Goal: Transaction & Acquisition: Purchase product/service

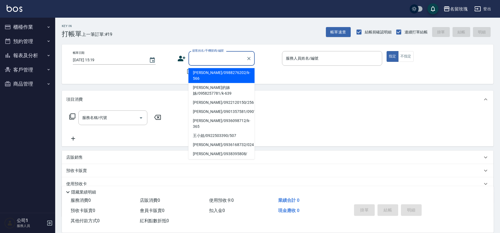
click at [218, 56] on input "顧客姓名/手機號碼/編號" at bounding box center [217, 59] width 53 height 10
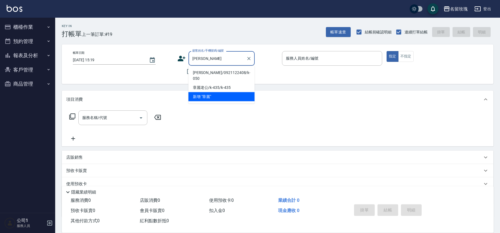
click at [214, 73] on li "[PERSON_NAME]/0921122408/k-050" at bounding box center [222, 75] width 66 height 15
type input "[PERSON_NAME]/0921122408/k-050"
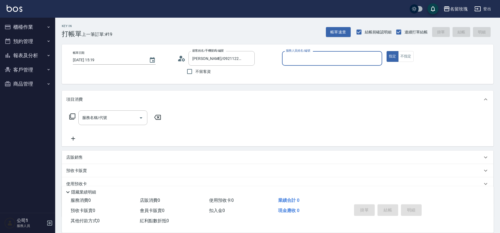
type input "[PERSON_NAME]-5"
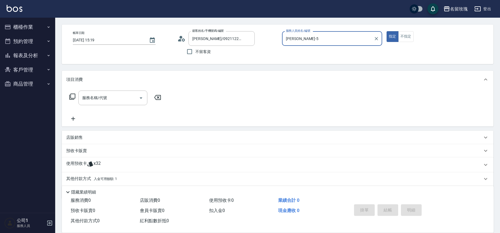
scroll to position [38, 0]
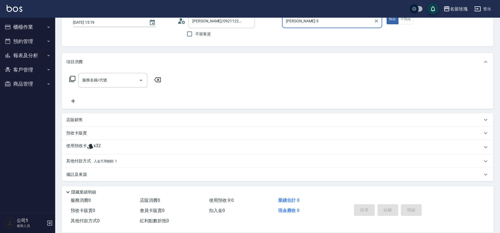
click at [100, 147] on span "x32" at bounding box center [97, 147] width 7 height 8
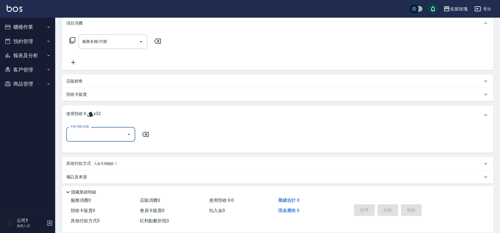
scroll to position [77, 0]
click at [128, 135] on icon "Open" at bounding box center [129, 134] width 7 height 7
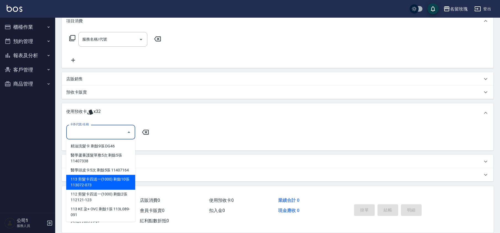
scroll to position [79, 0]
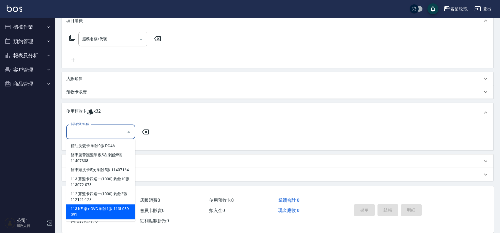
click at [123, 208] on div "113 KE 染+ OVC 剩餘1張 113L089-091" at bounding box center [100, 211] width 69 height 15
type input "113 KE 染+ OVC 113L089-091"
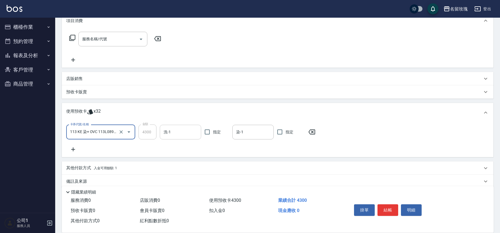
click at [185, 134] on input "洗-1" at bounding box center [180, 132] width 36 height 10
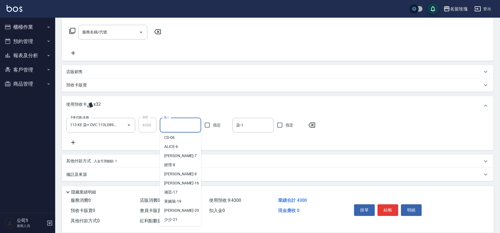
scroll to position [103, 0]
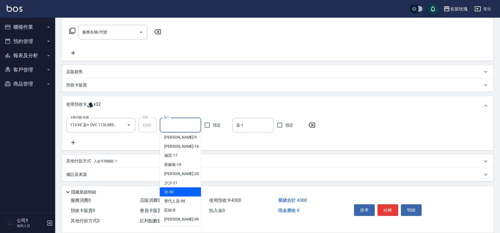
click at [177, 192] on div "汝 -30" at bounding box center [180, 191] width 41 height 9
type input "汝-30"
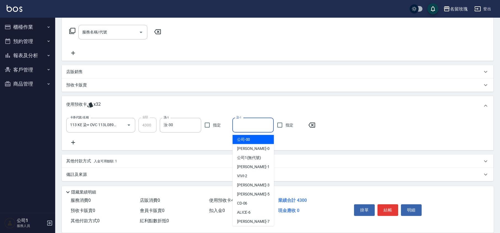
click at [249, 125] on input "染-1" at bounding box center [253, 125] width 36 height 10
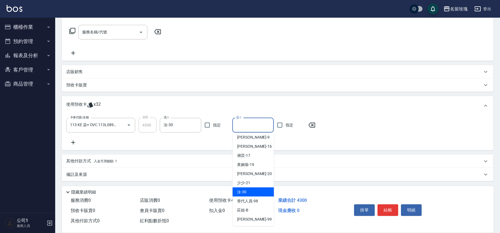
click at [246, 189] on span "汝 -30" at bounding box center [241, 192] width 9 height 6
type input "汝-30"
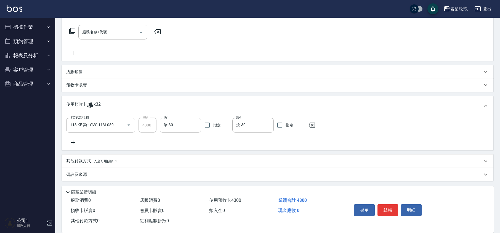
click at [228, 140] on div "卡券代號/名稱 113 KE 染+ OVC 113L089-091 卡券代號/名稱 金額 4300 金額 洗-1 汝-30 洗-1 指定 染-1 汝-30 染…" at bounding box center [277, 132] width 423 height 28
type input "[DATE] 16:00"
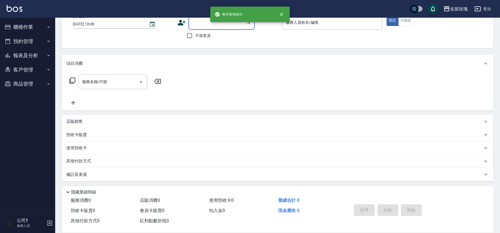
scroll to position [0, 0]
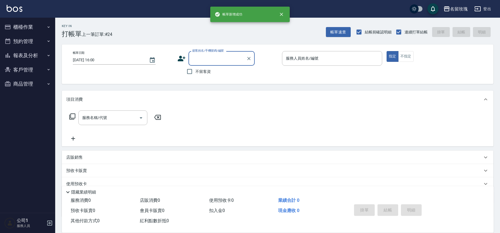
click at [24, 56] on button "報表及分析" at bounding box center [27, 55] width 51 height 14
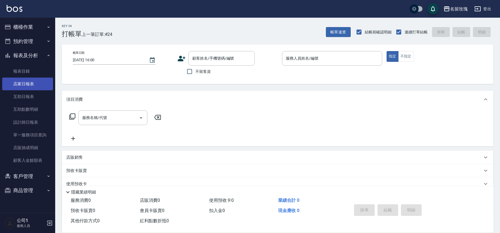
drag, startPoint x: 26, startPoint y: 95, endPoint x: 42, endPoint y: 86, distance: 18.8
click at [26, 95] on link "互助日報表" at bounding box center [27, 96] width 51 height 13
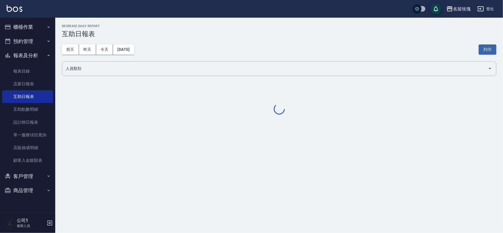
click at [253, 46] on div "[DATE] [DATE] [DATE] [DATE] 列印" at bounding box center [279, 49] width 434 height 23
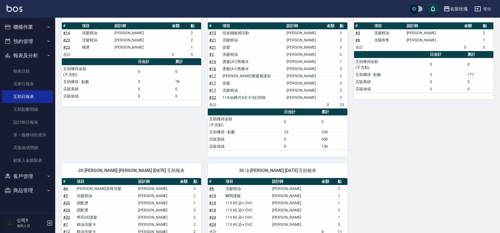
scroll to position [221, 0]
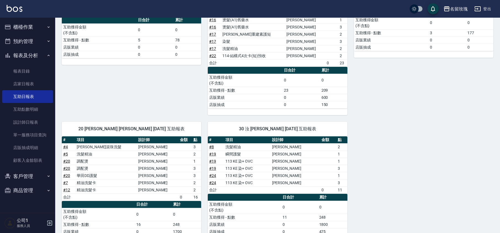
click at [12, 48] on button "報表及分析" at bounding box center [27, 55] width 51 height 14
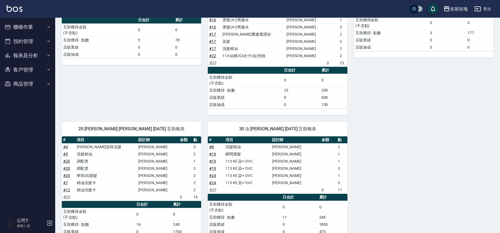
click at [22, 22] on button "櫃檯作業" at bounding box center [27, 27] width 51 height 14
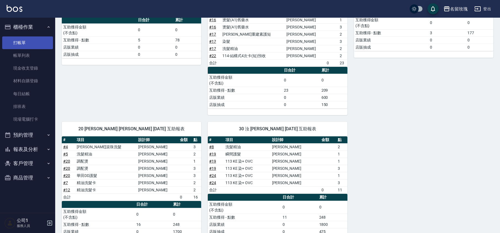
click at [20, 43] on link "打帳單" at bounding box center [27, 42] width 51 height 13
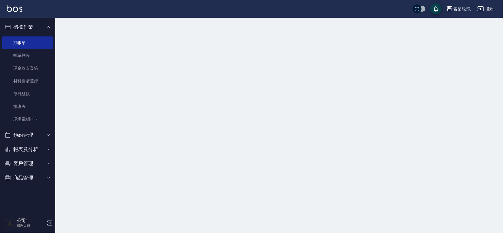
click at [33, 23] on button "櫃檯作業" at bounding box center [27, 27] width 51 height 14
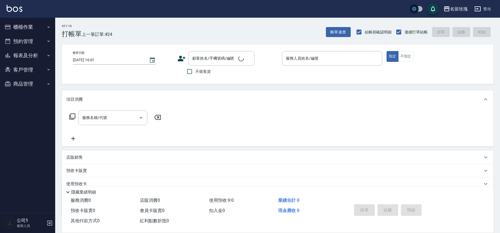
click at [132, 22] on div "Key In 打帳單 上一筆訂單:#24 帳單速查 結帳前確認明細 連續打單結帳 掛單 結帳 明細" at bounding box center [274, 28] width 438 height 20
click at [70, 153] on div "店販銷售" at bounding box center [278, 157] width 432 height 13
click at [120, 178] on icon at bounding box center [117, 177] width 6 height 6
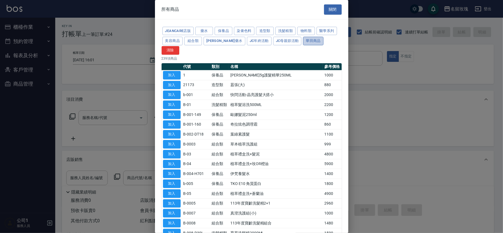
click at [303, 41] on button "華田商品" at bounding box center [313, 41] width 20 height 9
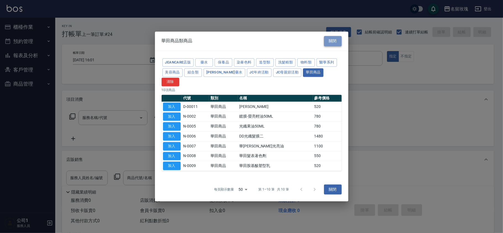
click at [336, 43] on button "關閉" at bounding box center [333, 41] width 18 height 10
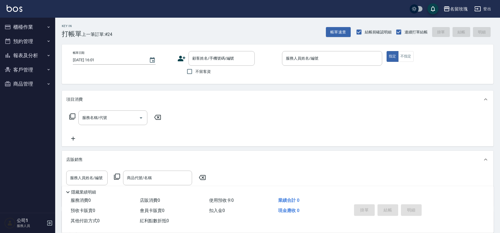
click at [259, 24] on div "Key In 打帳單 上一筆訂單:#24 帳單速查 結帳前確認明細 連續打單結帳 掛單 結帳 明細" at bounding box center [274, 28] width 438 height 20
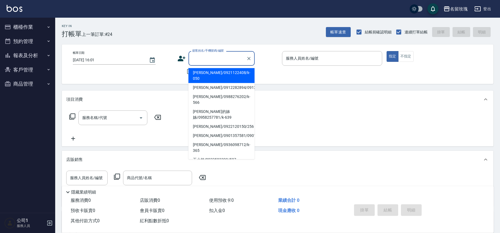
click at [198, 55] on div "顧客姓名/手機號碼/編號 顧客姓名/手機號碼/編號" at bounding box center [222, 58] width 66 height 15
click at [204, 70] on li "[PERSON_NAME]/0921122408/k-050" at bounding box center [222, 75] width 66 height 15
type input "[PERSON_NAME]/0921122408/k-050"
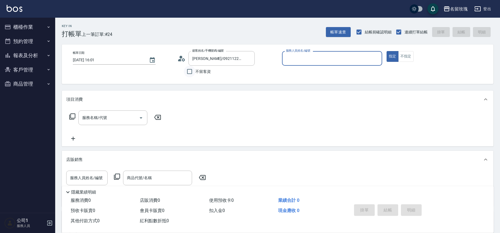
type input "[PERSON_NAME]-5"
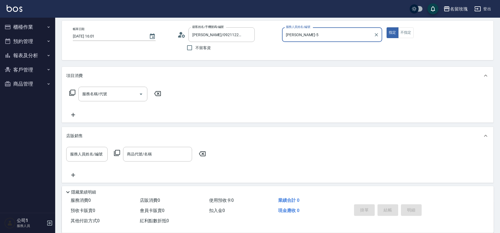
scroll to position [37, 0]
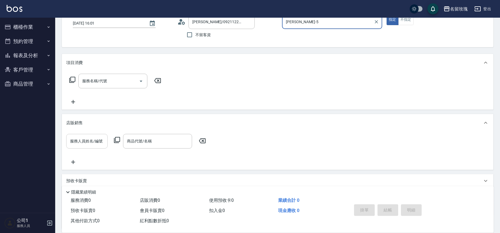
click at [83, 140] on input "服務人員姓名/編號" at bounding box center [87, 141] width 36 height 10
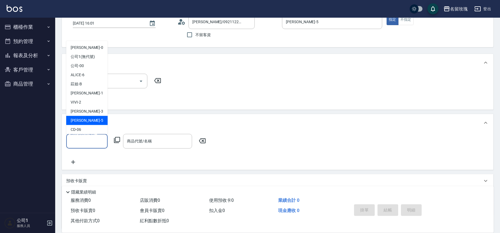
click at [86, 119] on div "[PERSON_NAME] -5" at bounding box center [86, 120] width 41 height 9
type input "[PERSON_NAME]-5"
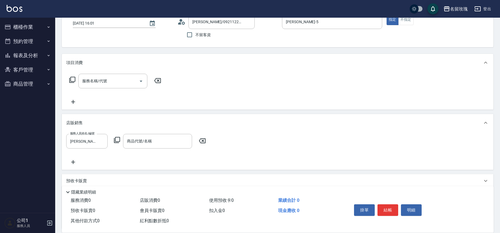
drag, startPoint x: 117, startPoint y: 136, endPoint x: 117, endPoint y: 140, distance: 3.9
click at [117, 140] on div "服務人員姓名/編號 [PERSON_NAME]-5 服務人員姓名/編號 商品代號/名稱 商品代號/名稱" at bounding box center [137, 141] width 143 height 15
click at [117, 141] on icon at bounding box center [117, 140] width 7 height 7
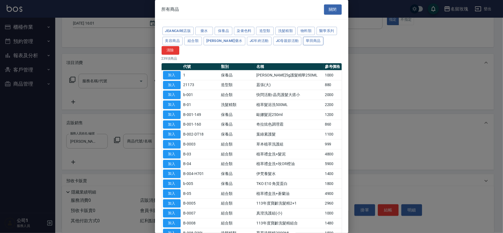
click at [303, 40] on button "華田商品" at bounding box center [313, 41] width 20 height 9
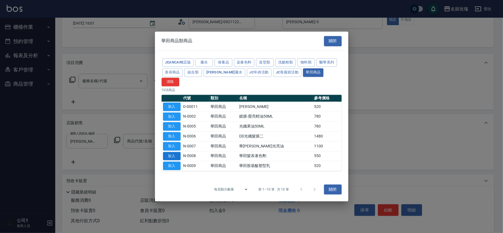
click at [175, 153] on button "加入" at bounding box center [172, 156] width 18 height 9
type input "華田髮表著色劑"
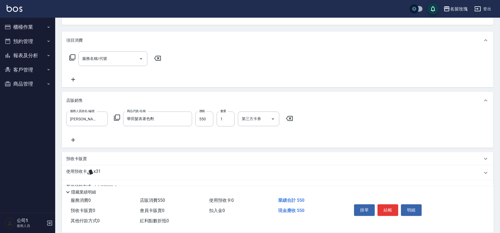
scroll to position [48, 0]
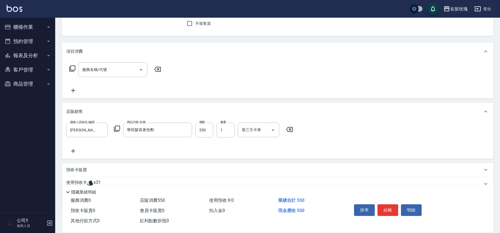
click at [72, 65] on icon at bounding box center [72, 68] width 6 height 6
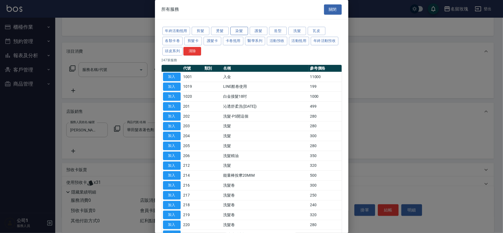
click at [243, 30] on button "染髮" at bounding box center [239, 31] width 18 height 9
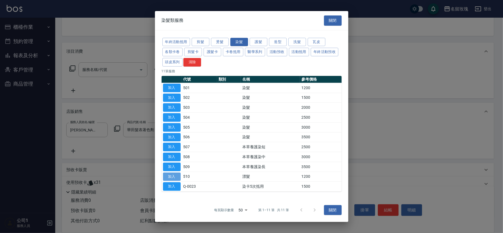
click at [176, 178] on button "加入" at bounding box center [172, 176] width 18 height 9
type input "漂髮(510)"
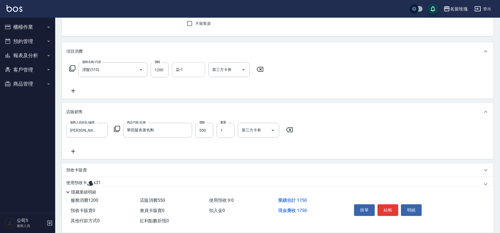
drag, startPoint x: 187, startPoint y: 73, endPoint x: 190, endPoint y: 74, distance: 3.0
click at [189, 72] on input "染-1" at bounding box center [188, 70] width 28 height 10
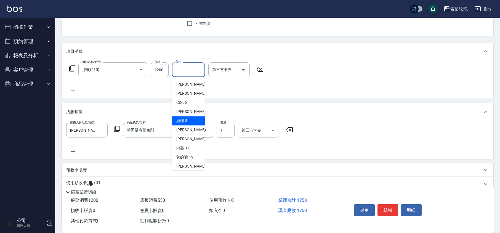
scroll to position [108, 0]
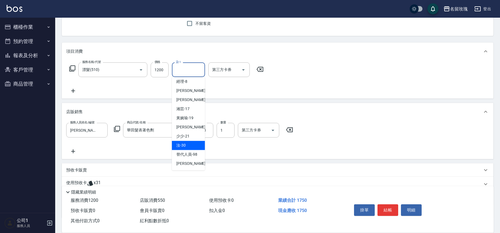
click at [193, 145] on div "汝 -30" at bounding box center [188, 145] width 33 height 9
type input "汝-30"
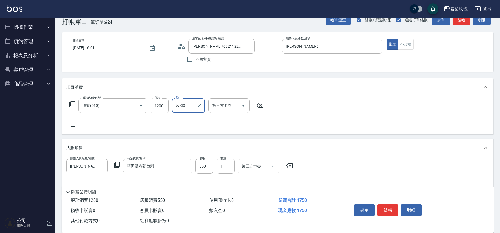
scroll to position [12, 0]
click at [210, 124] on div "服務名稱/代號 漂髮(510) 服務名稱/代號 價格 1200 價格 染-1 汝-30 染-1 第三方卡券 第三方卡券" at bounding box center [166, 115] width 201 height 32
click at [200, 25] on div "Key In 打帳單 上一筆訂單:#24 帳單速查 結帳前確認明細 連續打單結帳 掛單 結帳 明細" at bounding box center [274, 16] width 438 height 20
click at [159, 105] on input "1200" at bounding box center [160, 106] width 18 height 15
type input "1800"
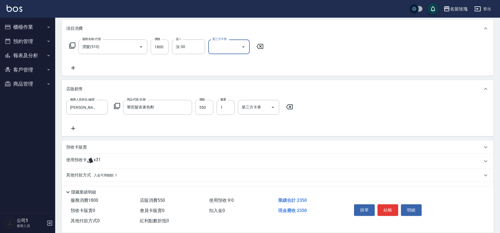
scroll to position [85, 0]
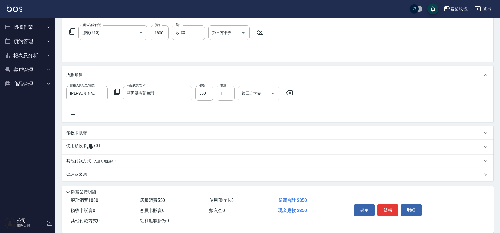
click at [84, 163] on p "其他付款方式 入金可用餘額: 1" at bounding box center [91, 161] width 51 height 6
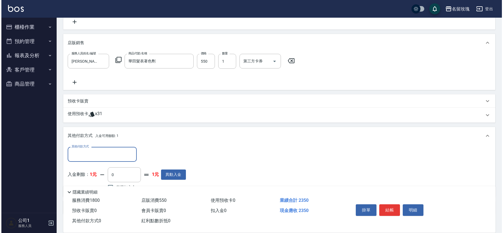
scroll to position [141, 0]
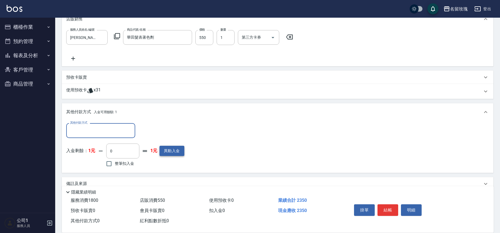
click at [177, 148] on button "異動入金" at bounding box center [172, 151] width 25 height 10
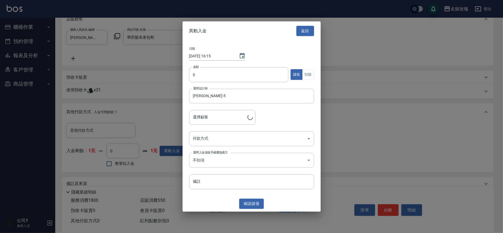
type input "[PERSON_NAME]/0921122408/k-050"
click at [246, 80] on input "0" at bounding box center [238, 74] width 99 height 15
type input "11000"
click at [220, 134] on body "名留玫瑰 登出 櫃檯作業 打帳單 帳單列表 現金收支登錄 材料自購登錄 每日結帳 排班表 現場電腦打卡 預約管理 預約管理 單日預約紀錄 單週預約紀錄 報表及…" at bounding box center [251, 50] width 503 height 383
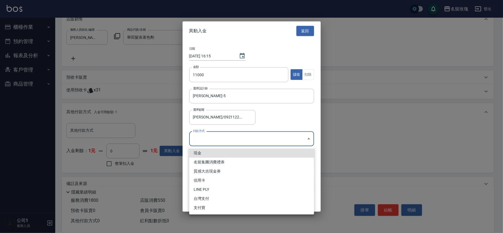
click at [201, 153] on li "現金" at bounding box center [251, 153] width 125 height 9
type input "現金"
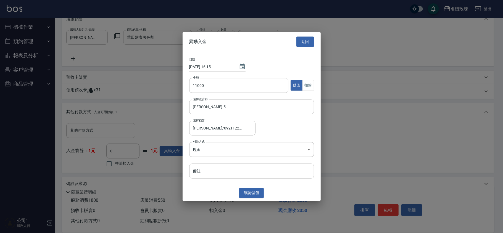
click at [212, 194] on div "確認 儲值" at bounding box center [251, 193] width 138 height 10
click at [250, 194] on button "確認 儲值" at bounding box center [251, 193] width 25 height 10
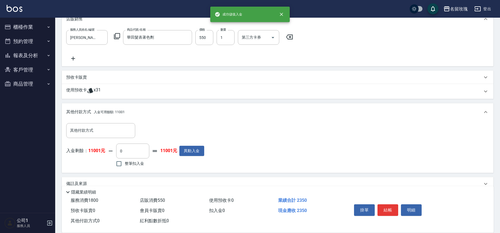
click at [176, 53] on div "服務人員姓名/編號 [PERSON_NAME]-5 服務人員姓名/編號 商品代號/名稱 華田髮表著色劑 商品代號/名稱 價格 550 價格 數量 1 數量 第…" at bounding box center [277, 46] width 423 height 32
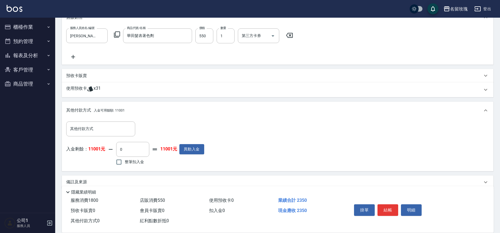
scroll to position [150, 0]
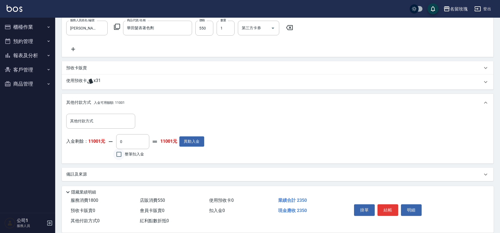
click at [123, 152] on input "整筆扣入金" at bounding box center [119, 155] width 12 height 12
checkbox input "true"
type input "2350"
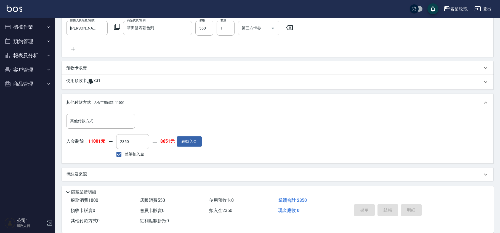
type input "[DATE] 16:16"
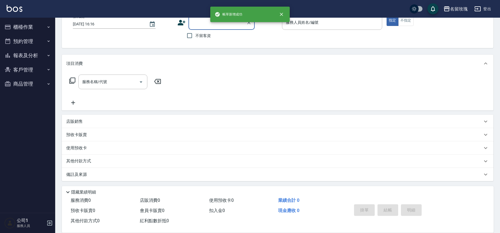
scroll to position [0, 0]
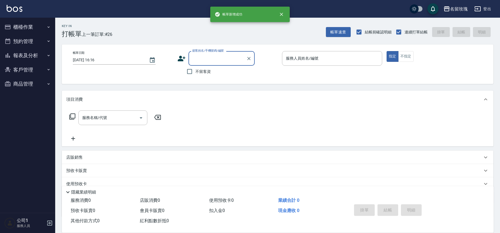
click at [24, 52] on button "報表及分析" at bounding box center [27, 55] width 51 height 14
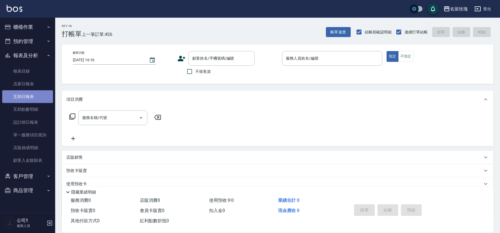
click at [22, 99] on link "互助日報表" at bounding box center [27, 96] width 51 height 13
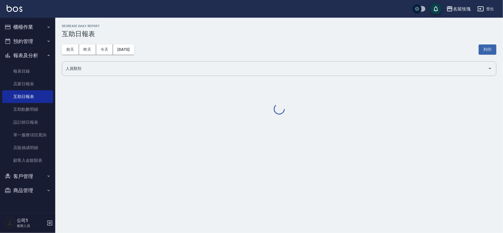
click at [199, 17] on div "名留玫瑰 登出" at bounding box center [251, 9] width 503 height 18
click at [195, 42] on div "[DATE] [DATE] [DATE] [DATE] 列印" at bounding box center [279, 49] width 434 height 23
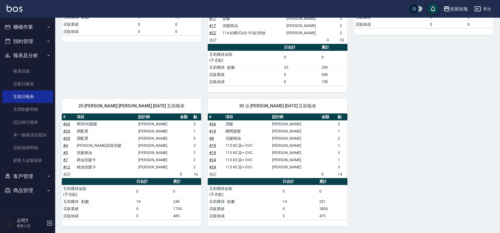
scroll to position [108, 0]
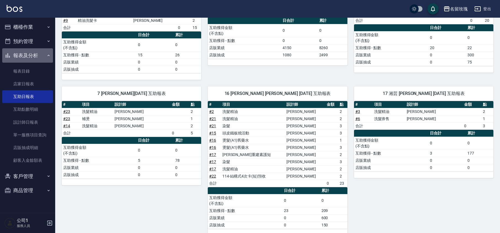
click at [33, 53] on button "報表及分析" at bounding box center [27, 55] width 51 height 14
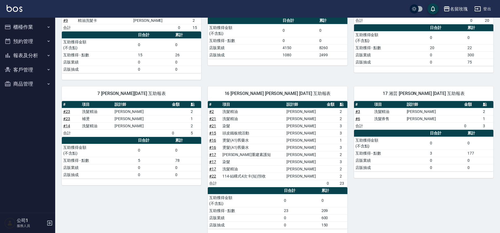
click at [26, 25] on button "櫃檯作業" at bounding box center [27, 27] width 51 height 14
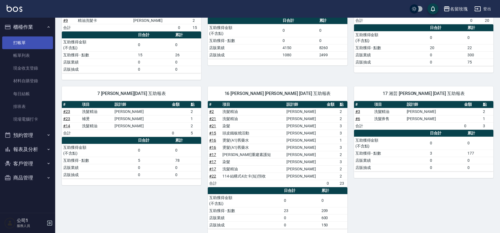
click at [23, 41] on link "打帳單" at bounding box center [27, 42] width 51 height 13
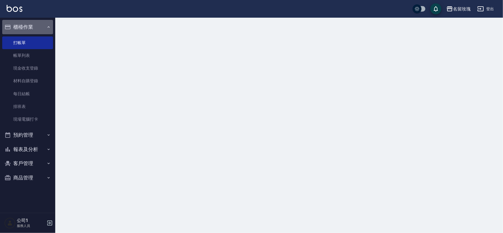
click at [32, 23] on button "櫃檯作業" at bounding box center [27, 27] width 51 height 14
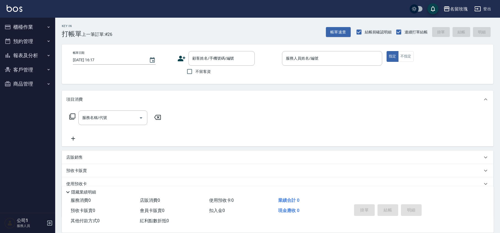
click at [186, 5] on div "名留玫瑰 登出" at bounding box center [250, 9] width 500 height 18
click at [208, 58] on input "顧客姓名/手機號碼/編號" at bounding box center [217, 59] width 53 height 10
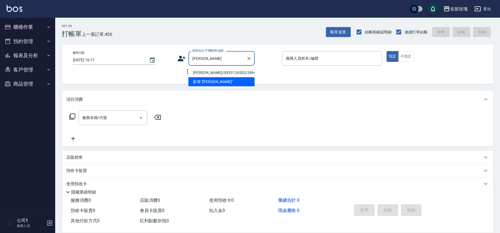
click at [219, 72] on li "[PERSON_NAME]/0933126502/3966" at bounding box center [222, 72] width 66 height 9
type input "[PERSON_NAME]/0933126502/3966"
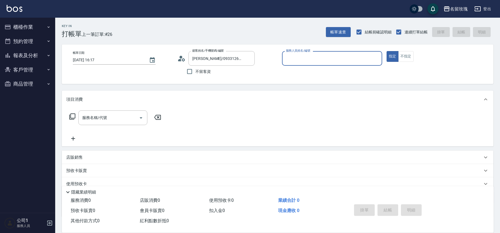
type input "VIVI-2"
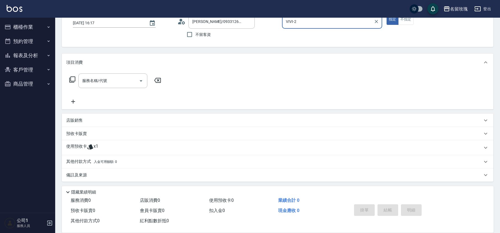
scroll to position [38, 0]
click at [92, 145] on icon at bounding box center [90, 146] width 7 height 7
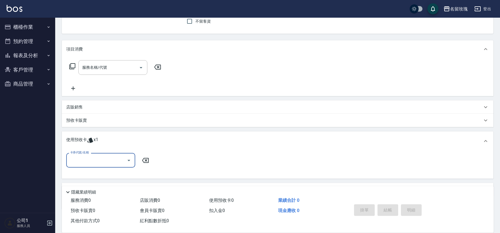
scroll to position [79, 0]
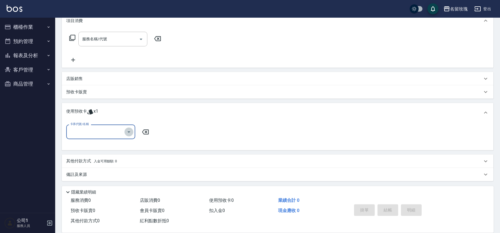
click at [128, 133] on icon "Open" at bounding box center [129, 132] width 7 height 7
click at [146, 109] on div "使用預收卡 x1" at bounding box center [274, 112] width 416 height 8
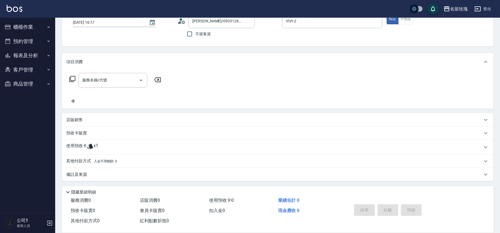
scroll to position [38, 0]
click at [89, 145] on icon at bounding box center [90, 146] width 6 height 5
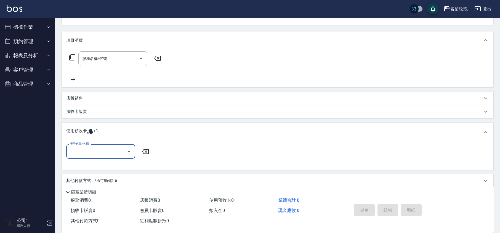
scroll to position [79, 0]
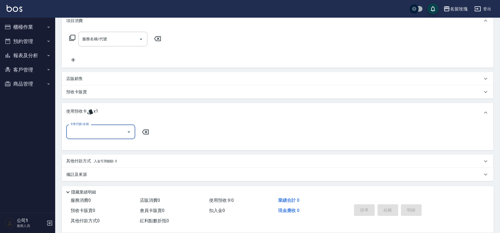
click at [130, 130] on icon "Open" at bounding box center [129, 132] width 7 height 7
click at [125, 146] on div "110VI染OVC預收 剩餘1張" at bounding box center [100, 145] width 69 height 9
type input "110VI染OVC預收"
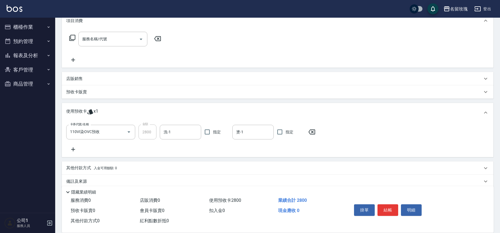
click at [311, 132] on icon at bounding box center [312, 132] width 14 height 7
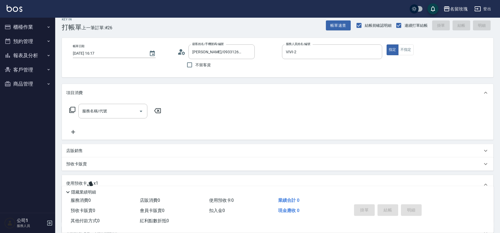
scroll to position [0, 0]
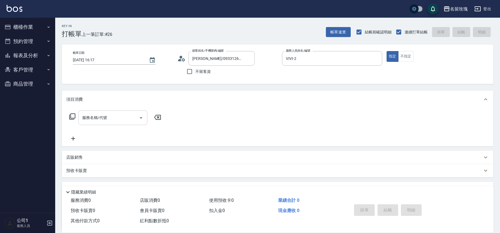
click at [104, 116] on input "服務名稱/代號" at bounding box center [109, 118] width 56 height 10
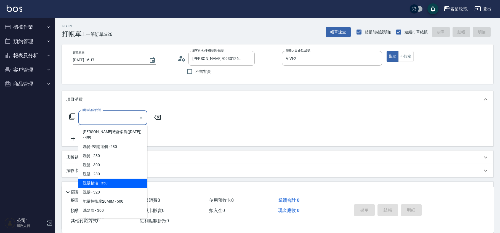
click at [112, 179] on span "洗髮精油 - 350" at bounding box center [112, 183] width 69 height 9
type input "洗髮精油(206)"
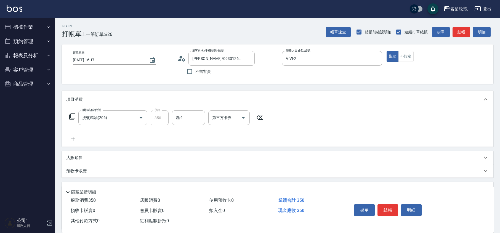
click at [72, 137] on icon at bounding box center [73, 139] width 14 height 7
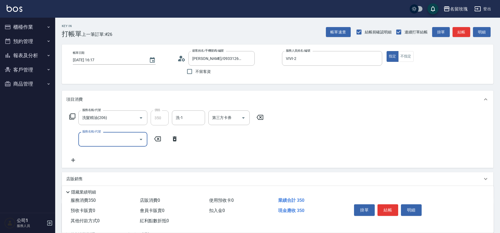
click at [108, 140] on input "服務名稱/代號" at bounding box center [109, 139] width 56 height 10
type input "剪髮(307)"
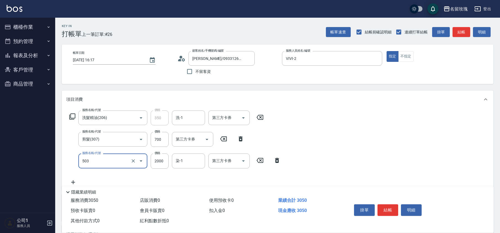
type input "染髮(503)"
type input "1800"
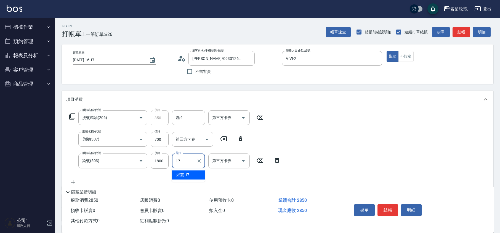
type input "湘芸-17"
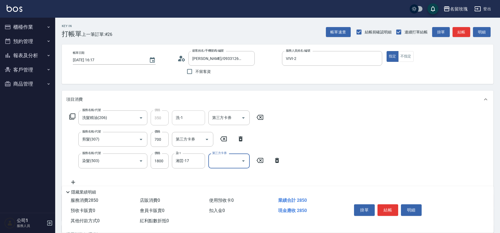
click at [184, 122] on input "洗-1" at bounding box center [188, 118] width 28 height 10
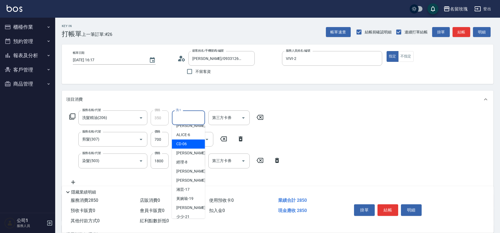
scroll to position [73, 0]
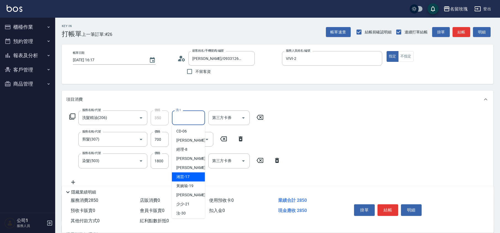
click at [191, 181] on div "湘芸 -17" at bounding box center [188, 176] width 33 height 9
type input "湘芸-17"
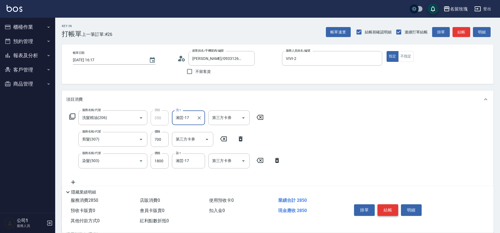
click at [387, 209] on button "結帳" at bounding box center [388, 210] width 21 height 12
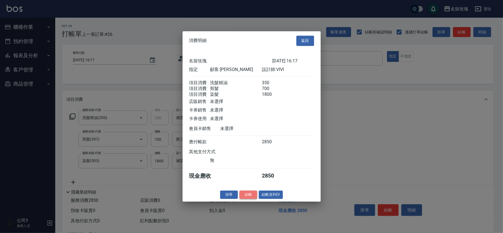
click at [251, 197] on button "結帳" at bounding box center [248, 194] width 18 height 9
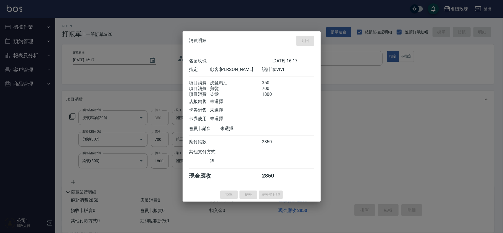
type input "[DATE] 16:26"
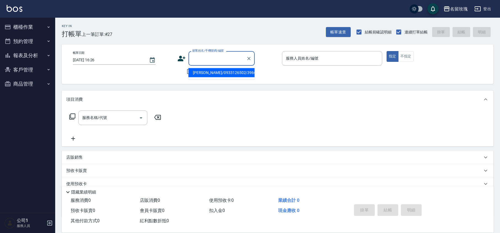
click at [196, 54] on input "顧客姓名/手機號碼/編號" at bounding box center [217, 59] width 53 height 10
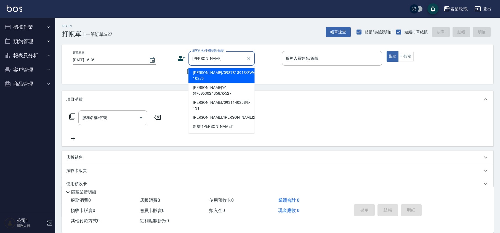
click at [211, 71] on li "[PERSON_NAME]/0987813913/ZWVI-10275" at bounding box center [222, 75] width 66 height 15
type input "[PERSON_NAME]/0987813913/ZWVI-10275"
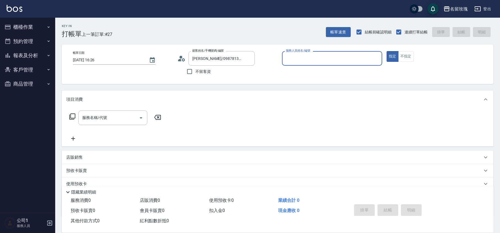
type input "VIVI-2"
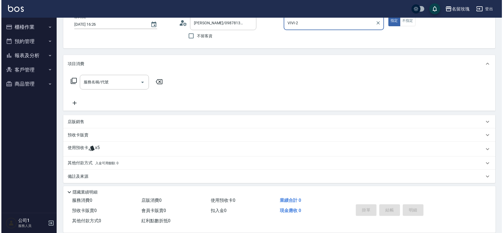
scroll to position [38, 0]
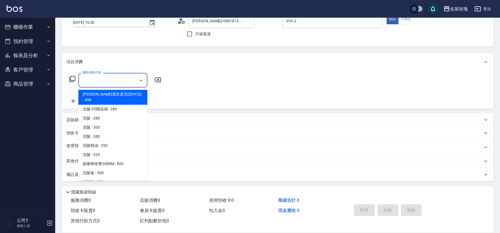
click at [93, 77] on input "服務名稱/代號" at bounding box center [109, 80] width 56 height 10
click at [71, 79] on icon at bounding box center [72, 79] width 7 height 7
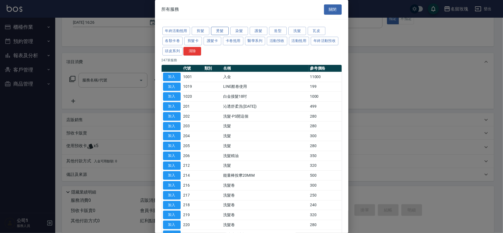
click at [223, 32] on button "燙髮" at bounding box center [220, 31] width 18 height 9
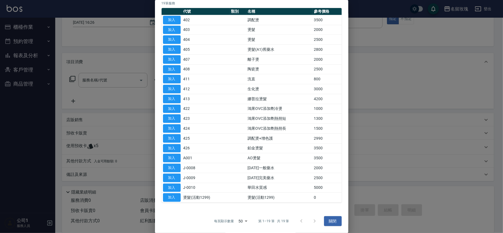
scroll to position [59, 0]
click at [177, 155] on button "加入" at bounding box center [172, 158] width 18 height 9
type input "AO燙髮(A001)"
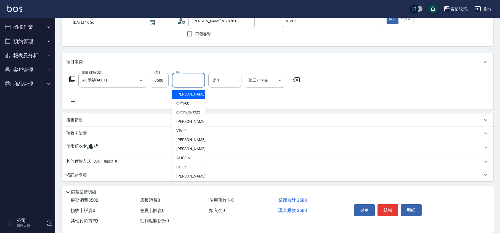
click at [193, 82] on input "洗-1" at bounding box center [188, 80] width 28 height 10
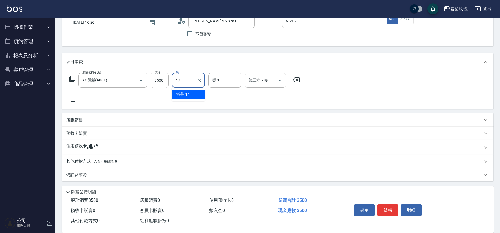
type input "湘芸-17"
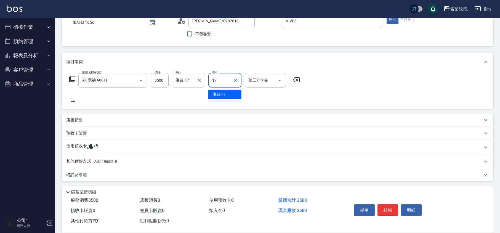
type input "湘芸-17"
click at [71, 102] on icon at bounding box center [73, 101] width 4 height 4
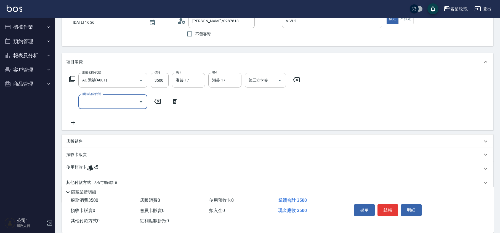
click at [173, 101] on icon at bounding box center [175, 101] width 14 height 7
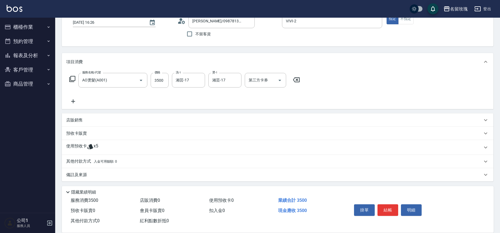
click at [73, 82] on icon at bounding box center [72, 79] width 7 height 7
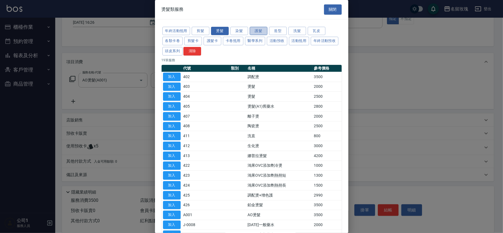
click at [261, 33] on button "護髮" at bounding box center [259, 31] width 18 height 9
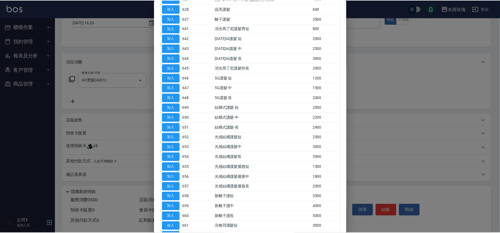
scroll to position [221, 0]
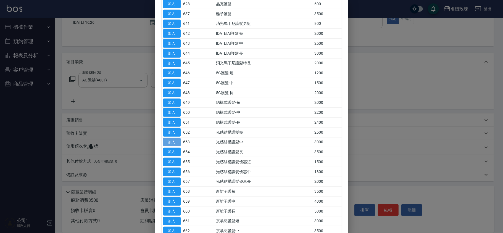
click at [171, 145] on button "加入" at bounding box center [172, 142] width 18 height 9
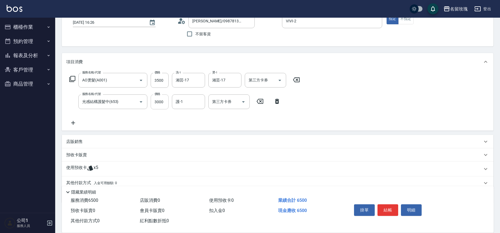
click at [158, 102] on input "3000" at bounding box center [160, 101] width 18 height 15
type input "2700"
type input "湘芸-17"
click at [78, 140] on p "店販銷售" at bounding box center [74, 142] width 17 height 6
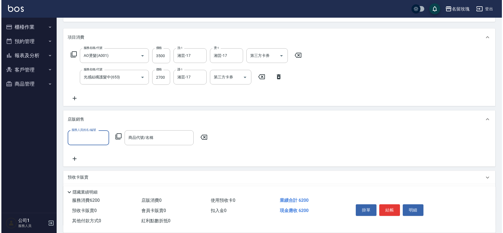
scroll to position [106, 0]
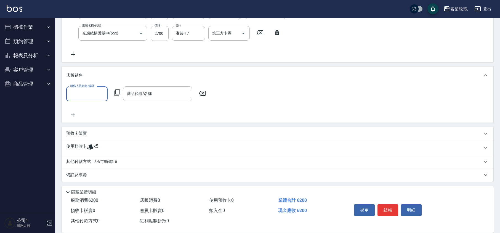
click at [91, 97] on input "服務人員姓名/編號" at bounding box center [87, 94] width 36 height 10
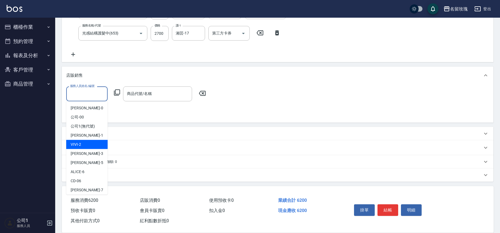
click at [92, 142] on div "VIVI -2" at bounding box center [86, 144] width 41 height 9
type input "VIVI-2"
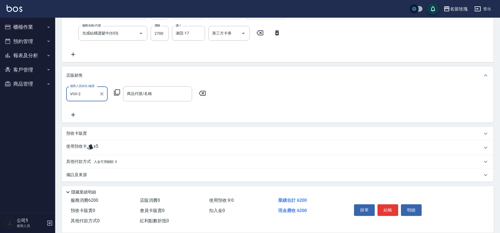
click at [116, 92] on icon at bounding box center [117, 92] width 7 height 7
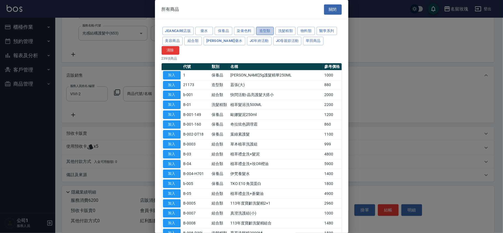
click at [266, 31] on button "造型類" at bounding box center [265, 31] width 18 height 9
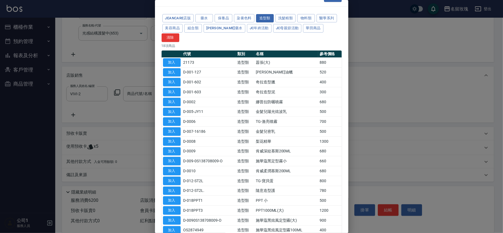
scroll to position [0, 0]
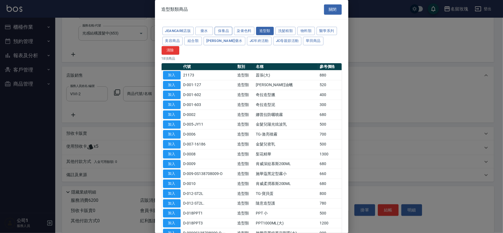
click at [221, 30] on button "保養品" at bounding box center [223, 31] width 18 height 9
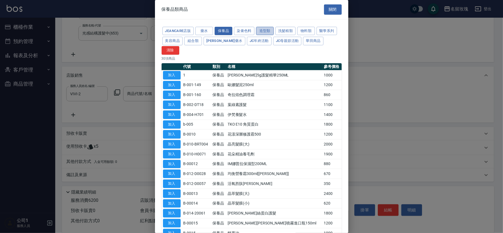
click at [263, 30] on button "造型類" at bounding box center [265, 31] width 18 height 9
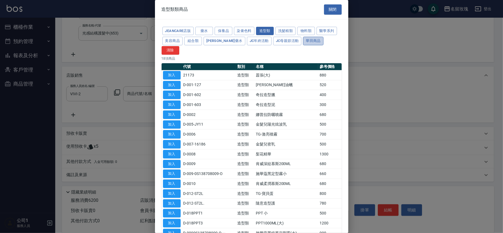
click at [303, 42] on button "華田商品" at bounding box center [313, 41] width 20 height 9
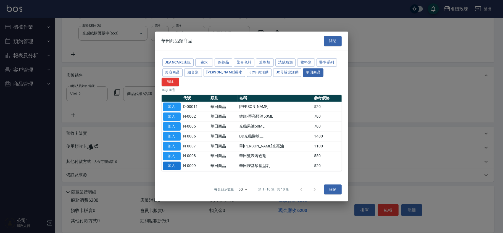
click at [170, 162] on button "加入" at bounding box center [172, 166] width 18 height 9
type input "華田胺基酸塑型乳"
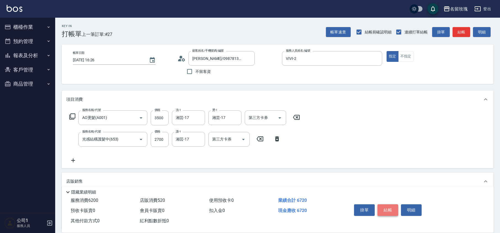
click at [391, 206] on button "結帳" at bounding box center [388, 210] width 21 height 12
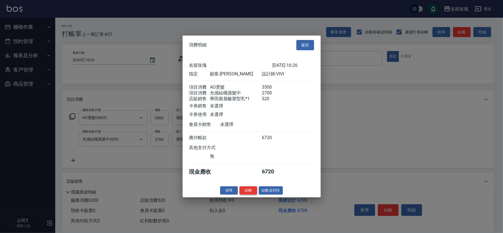
click at [247, 190] on button "結帳" at bounding box center [248, 190] width 18 height 9
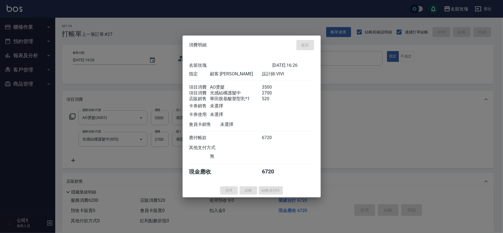
type input "[DATE] 16:29"
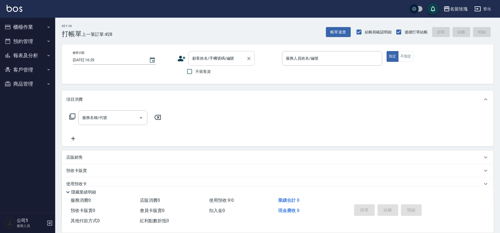
click at [200, 54] on div "顧客姓名/手機號碼/編號 顧客姓名/手機號碼/編號" at bounding box center [222, 58] width 66 height 15
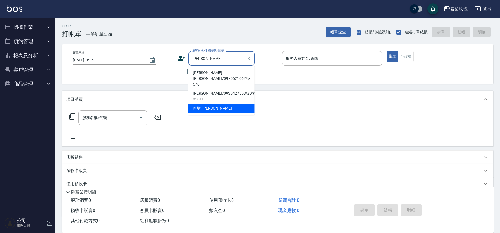
click at [227, 74] on li "[PERSON_NAME] [PERSON_NAME]/0975621062/k-570" at bounding box center [222, 78] width 66 height 21
type input "[PERSON_NAME] [PERSON_NAME]/0975621062/k-570"
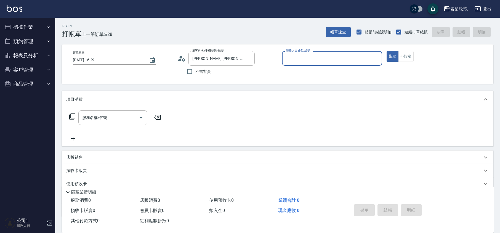
type input "[PERSON_NAME]-5"
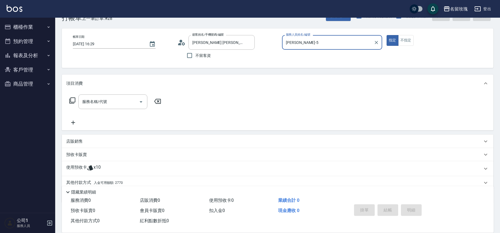
scroll to position [38, 0]
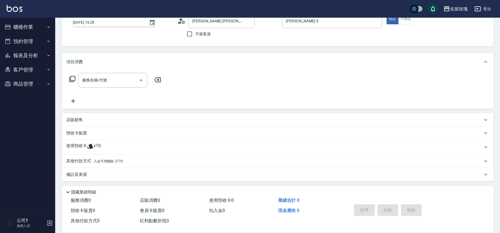
click at [76, 120] on p "店販銷售" at bounding box center [74, 120] width 17 height 6
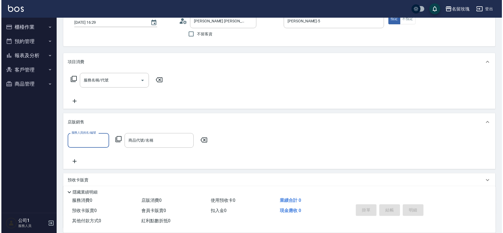
scroll to position [0, 0]
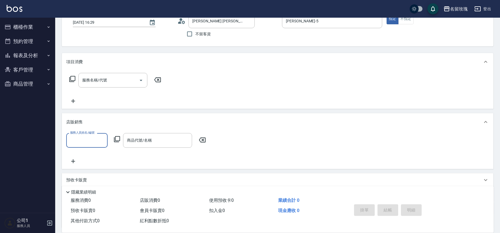
drag, startPoint x: 83, startPoint y: 139, endPoint x: 83, endPoint y: 135, distance: 4.4
click at [83, 139] on input "服務人員姓名/編號" at bounding box center [87, 141] width 36 height 10
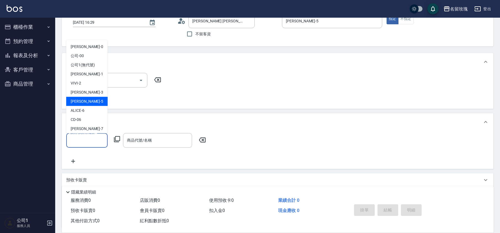
click at [88, 100] on div "[PERSON_NAME] -5" at bounding box center [86, 101] width 41 height 9
type input "[PERSON_NAME]-5"
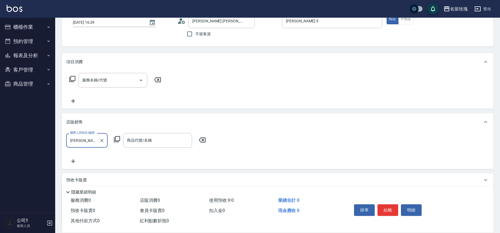
click at [116, 140] on icon at bounding box center [117, 139] width 7 height 7
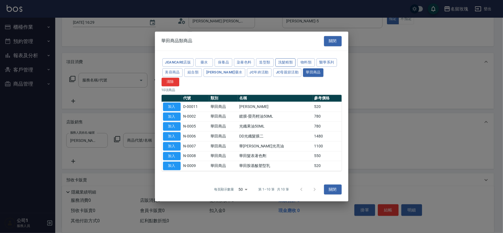
click at [287, 64] on button "洗髮精類" at bounding box center [285, 62] width 20 height 9
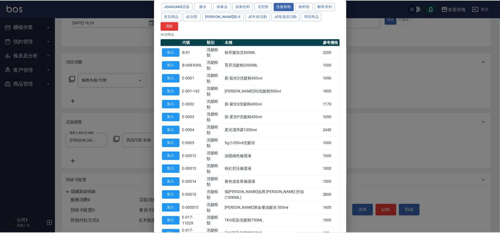
scroll to position [37, 0]
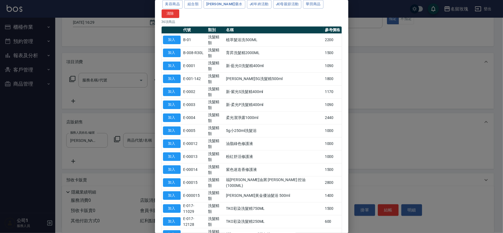
type input "寶齡清涼洗髮精(大)"
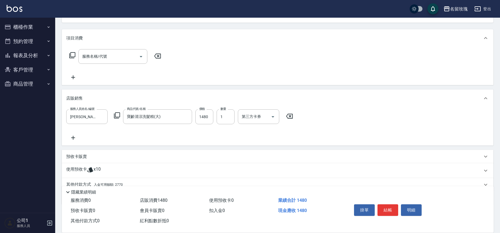
scroll to position [85, 0]
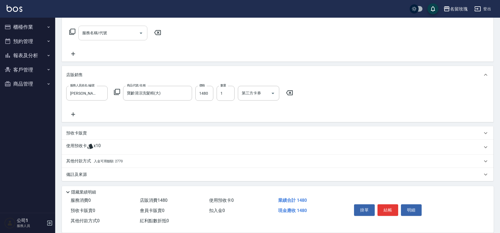
click at [105, 30] on input "服務名稱/代號" at bounding box center [109, 33] width 56 height 10
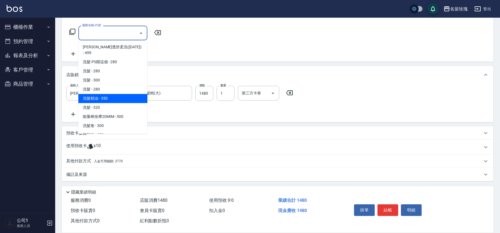
click at [115, 94] on span "洗髮精油 - 350" at bounding box center [112, 98] width 69 height 9
type input "洗髮精油(206)"
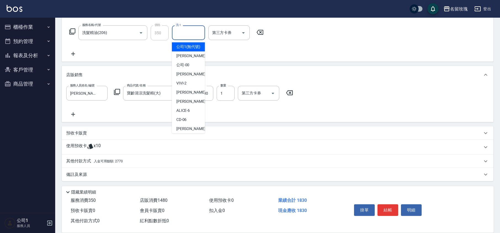
click at [194, 37] on input "洗-1" at bounding box center [188, 33] width 28 height 10
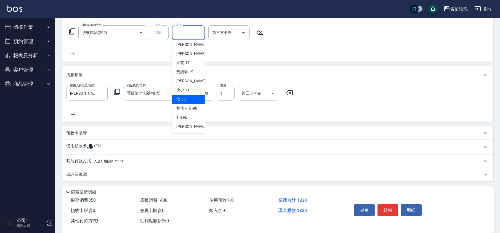
click at [184, 97] on span "汝 -30" at bounding box center [180, 99] width 9 height 6
type input "汝-30"
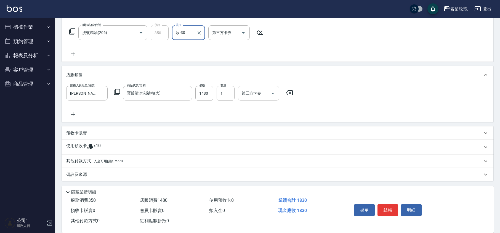
click at [74, 33] on icon at bounding box center [72, 31] width 7 height 7
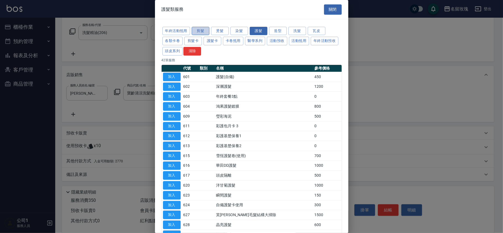
click at [204, 32] on button "剪髮" at bounding box center [201, 31] width 18 height 9
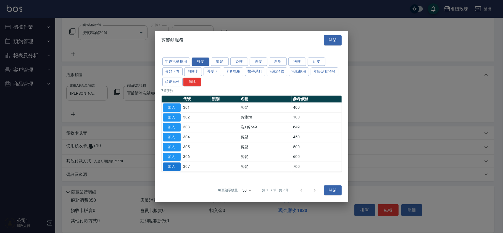
click at [173, 167] on button "加入" at bounding box center [172, 167] width 18 height 9
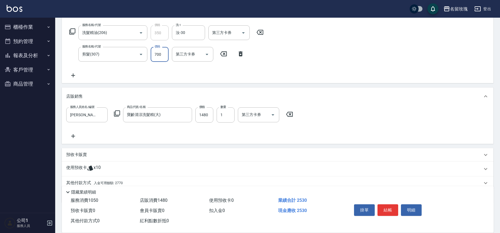
click at [161, 54] on input "700" at bounding box center [160, 54] width 18 height 15
type input "650"
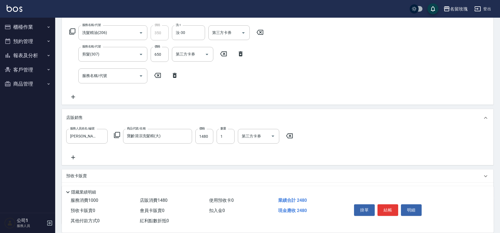
click at [175, 76] on icon at bounding box center [175, 75] width 4 height 5
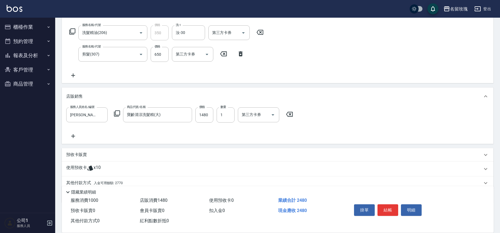
click at [175, 76] on div "服務名稱/代號 洗髮精油(206) 服務名稱/代號 價格 350 價格 洗-1 汝-30 洗-1 第三方卡券 第三方卡券 服務名稱/代號 剪髮(307) 服務…" at bounding box center [166, 51] width 201 height 53
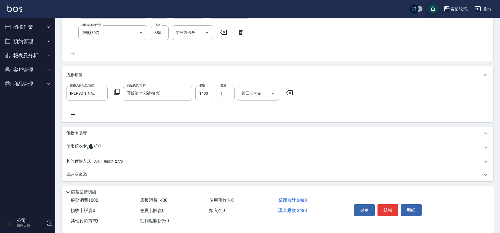
click at [72, 146] on p "使用預收卡" at bounding box center [76, 147] width 21 height 8
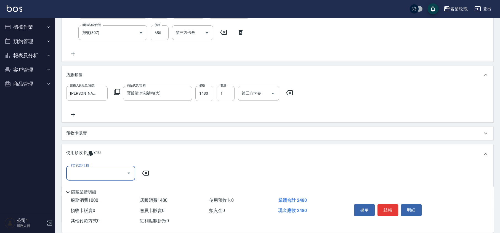
scroll to position [0, 0]
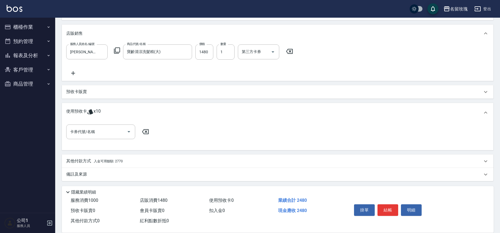
click at [78, 110] on p "使用預收卡" at bounding box center [76, 112] width 21 height 8
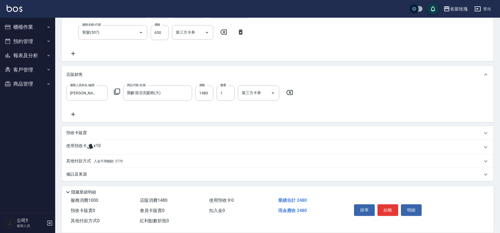
scroll to position [107, 0]
click at [73, 156] on div "其他付款方式 入金可用餘額: 2770" at bounding box center [278, 161] width 432 height 13
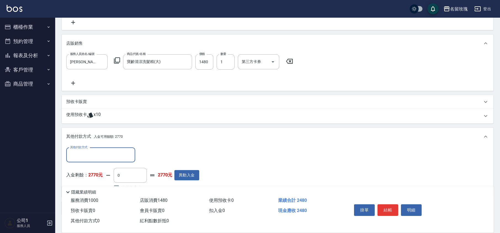
scroll to position [172, 0]
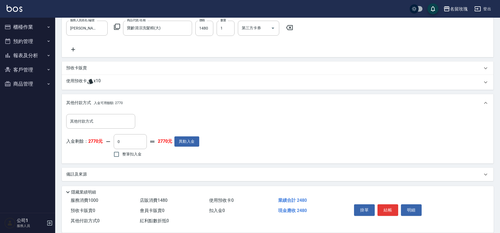
click at [126, 156] on span "整筆扣入金" at bounding box center [131, 154] width 19 height 6
click at [122, 156] on input "整筆扣入金" at bounding box center [117, 155] width 12 height 12
checkbox input "true"
type input "2480"
click at [155, 160] on div "其他付款方式 其他付款方式 入金剩餘： 2770元 2480 ​ 整筆扣入金 290元 異動入金" at bounding box center [278, 138] width 432 height 52
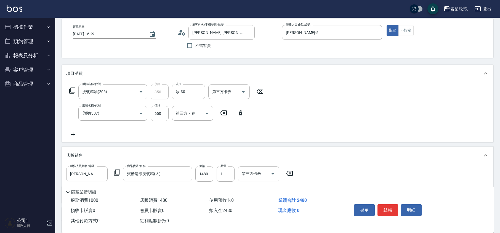
scroll to position [0, 0]
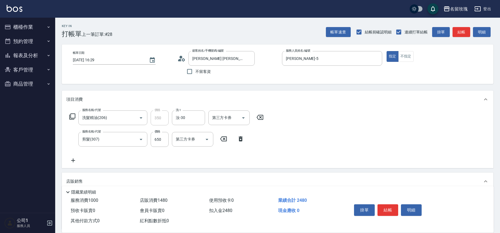
click at [181, 60] on icon at bounding box center [179, 60] width 3 height 2
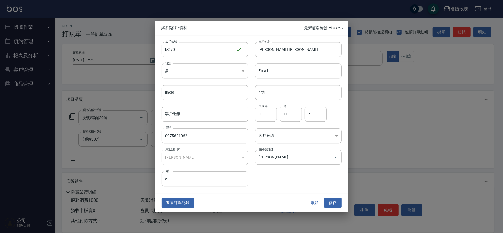
click at [310, 202] on button "取消" at bounding box center [315, 203] width 18 height 10
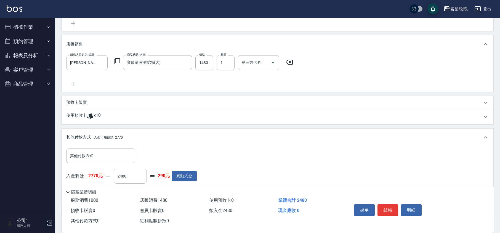
scroll to position [172, 0]
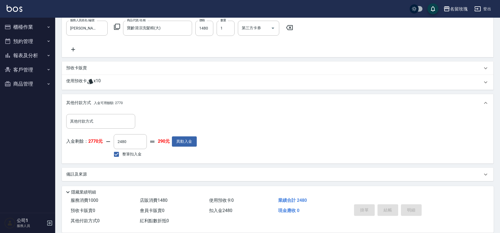
type input "[DATE] 16:54"
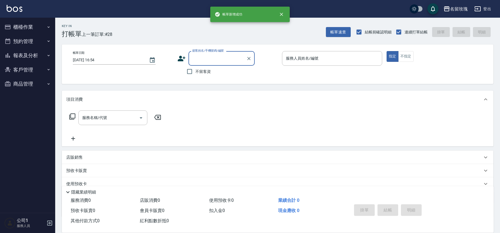
scroll to position [0, 0]
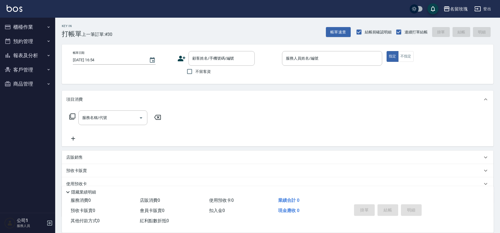
click at [162, 30] on div "Key In 打帳單 上一筆訂單:#30 帳單速查 結帳前確認明細 連續打單結帳 掛單 結帳 明細" at bounding box center [274, 28] width 438 height 20
click at [19, 25] on button "櫃檯作業" at bounding box center [27, 27] width 51 height 14
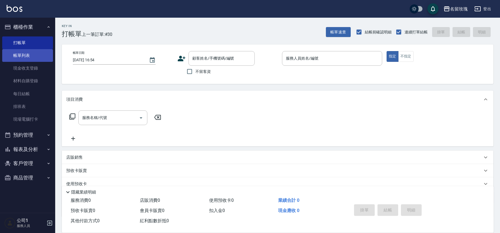
click at [23, 52] on link "帳單列表" at bounding box center [27, 55] width 51 height 13
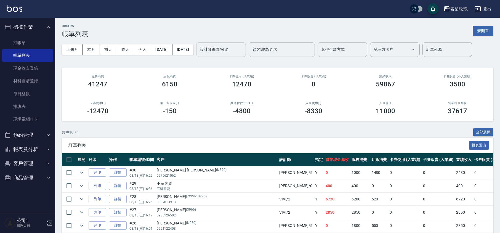
click at [246, 57] on div "設計師編號/姓名" at bounding box center [221, 49] width 50 height 15
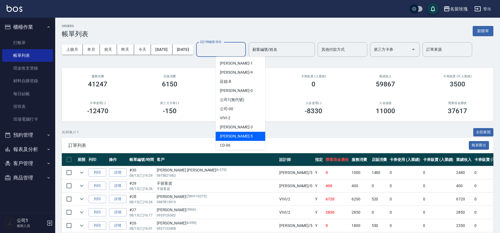
click at [238, 132] on div "[PERSON_NAME] -5" at bounding box center [241, 136] width 50 height 9
type input "[PERSON_NAME]-5"
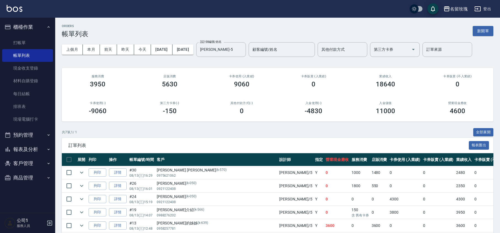
click at [221, 62] on div "ORDERS 帳單列表 新開單 上個月 本月 [DATE] [DATE] [DATE] [DATE] [DATE] 設計師編號/姓名 [PERSON_NAME…" at bounding box center [277, 149] width 445 height 263
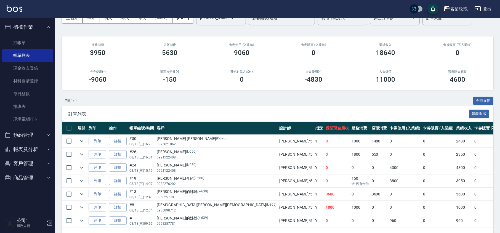
scroll to position [54, 0]
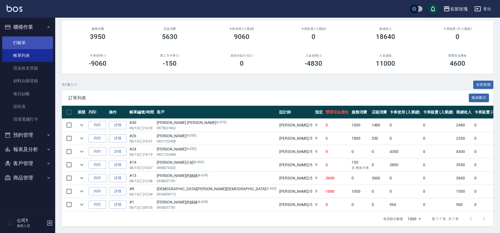
click at [19, 39] on link "打帳單" at bounding box center [27, 42] width 51 height 13
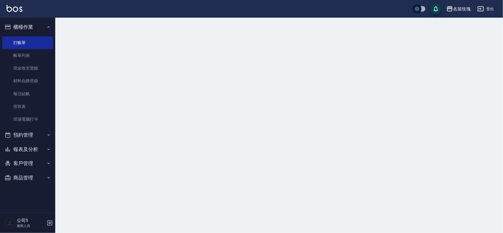
click at [24, 26] on button "櫃檯作業" at bounding box center [27, 27] width 51 height 14
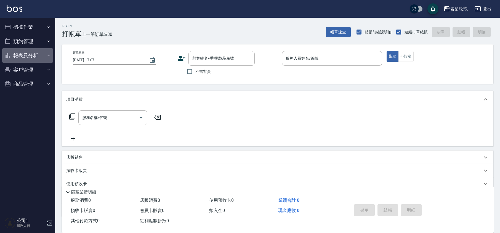
drag, startPoint x: 36, startPoint y: 54, endPoint x: 31, endPoint y: 68, distance: 14.7
click at [36, 55] on button "報表及分析" at bounding box center [27, 55] width 51 height 14
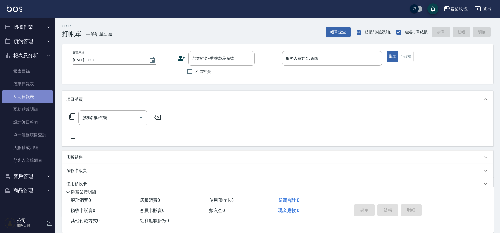
click at [30, 94] on link "互助日報表" at bounding box center [27, 96] width 51 height 13
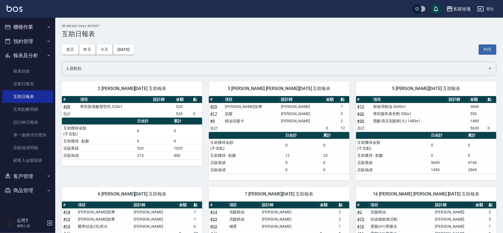
click at [173, 41] on div "[DATE] [DATE] [DATE] [DATE] 列印" at bounding box center [279, 49] width 434 height 23
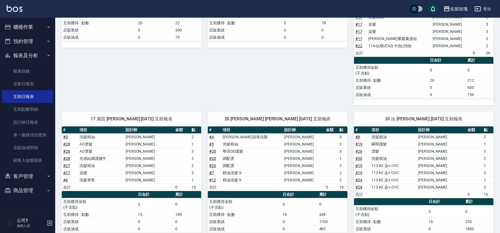
scroll to position [225, 0]
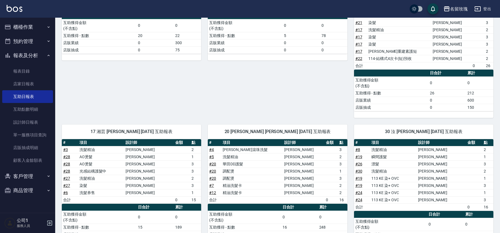
click at [39, 53] on button "報表及分析" at bounding box center [27, 55] width 51 height 14
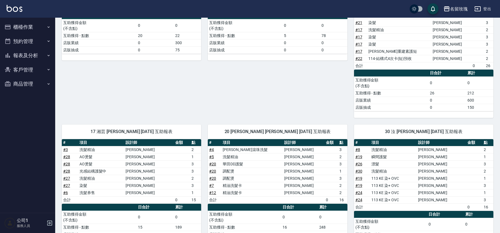
click at [26, 29] on button "櫃檯作業" at bounding box center [27, 27] width 51 height 14
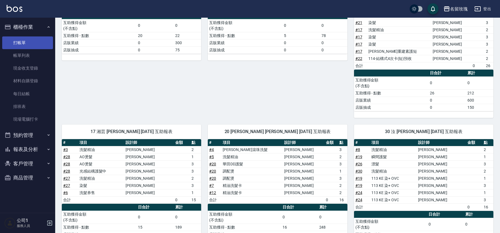
click at [33, 43] on link "打帳單" at bounding box center [27, 42] width 51 height 13
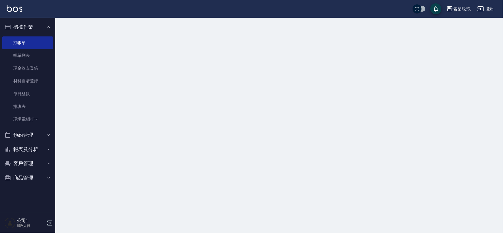
click at [33, 28] on button "櫃檯作業" at bounding box center [27, 27] width 51 height 14
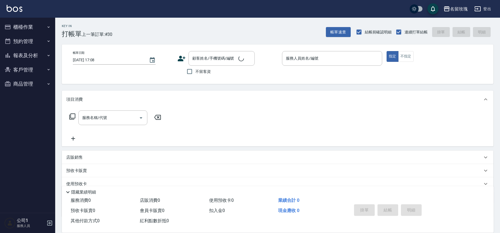
click at [118, 28] on div "Key In 打帳單 上一筆訂單:#30 帳單速查 結帳前確認明細 連續打單結帳 掛單 結帳 明細" at bounding box center [274, 28] width 438 height 20
click at [202, 56] on input "顧客姓名/手機號碼/編號" at bounding box center [217, 59] width 53 height 10
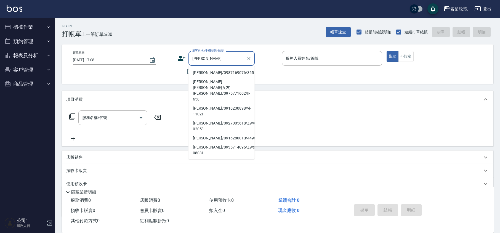
click at [222, 73] on li "[PERSON_NAME]/0987169076/365" at bounding box center [222, 72] width 66 height 9
type input "[PERSON_NAME]/0987169076/365"
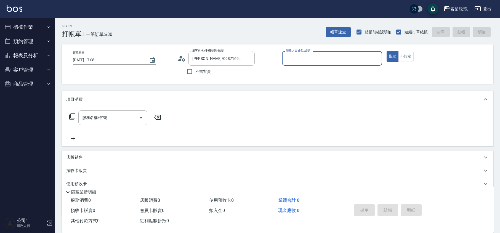
type input "VIVI-2"
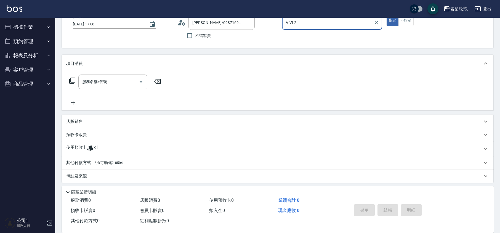
scroll to position [38, 0]
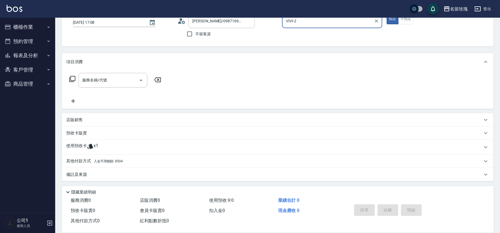
click at [102, 147] on div "使用預收卡 x1" at bounding box center [274, 147] width 416 height 8
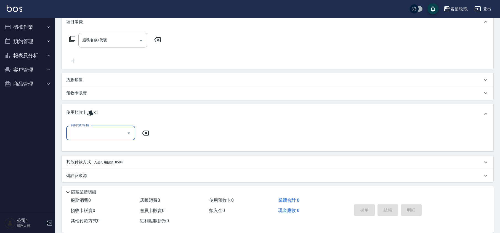
scroll to position [79, 0]
click at [133, 134] on div "卡券代號/名稱" at bounding box center [100, 131] width 69 height 15
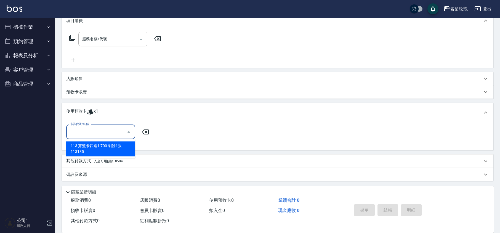
click at [130, 134] on icon "Close" at bounding box center [129, 132] width 7 height 7
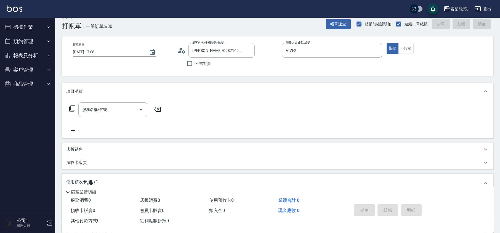
scroll to position [5, 0]
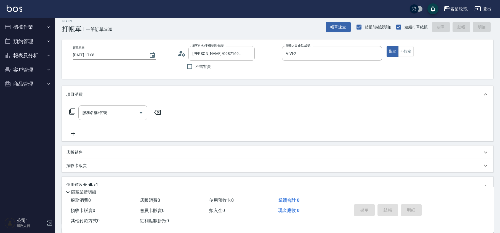
click at [182, 54] on icon at bounding box center [183, 54] width 3 height 3
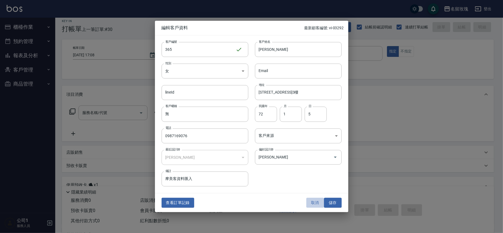
click at [313, 205] on button "取消" at bounding box center [315, 203] width 18 height 10
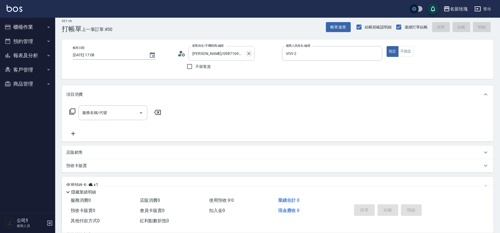
click at [249, 55] on icon "Clear" at bounding box center [249, 54] width 6 height 6
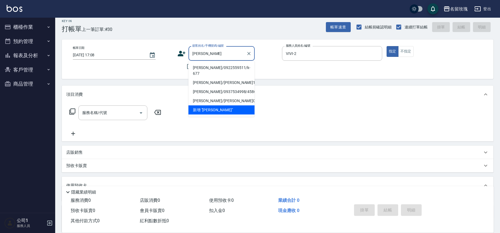
click at [199, 68] on li "[PERSON_NAME]/0922559511/k-677" at bounding box center [222, 70] width 66 height 15
type input "[PERSON_NAME]/0922559511/k-677"
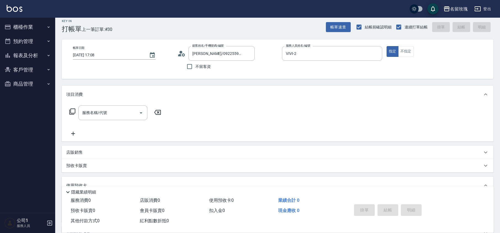
type input "[PERSON_NAME]-5"
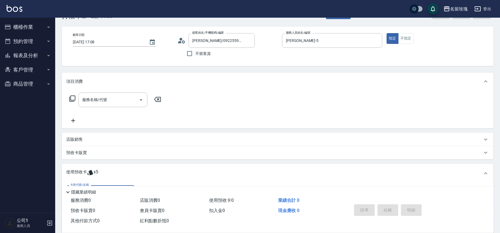
scroll to position [79, 0]
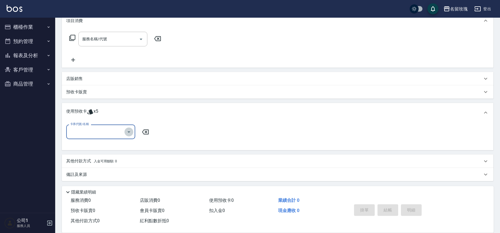
click at [128, 131] on icon "Open" at bounding box center [129, 131] width 3 height 1
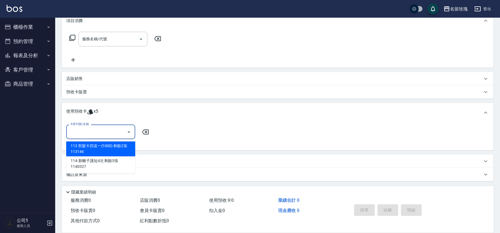
click at [116, 147] on div "113 剪髮卡四送一(1000) 剩餘2張 113146" at bounding box center [100, 148] width 69 height 15
type input "113 剪髮卡四送一(1000) 113146"
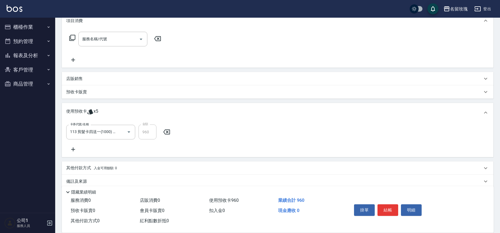
click at [160, 144] on div "卡券代號/名稱 113 剪髮卡四送一(1000) 113146 卡券代號/名稱 金額 960 金額" at bounding box center [277, 138] width 423 height 28
type input "[DATE] 17:37"
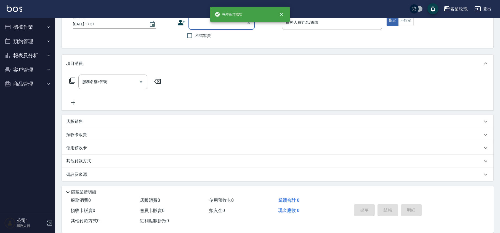
scroll to position [0, 0]
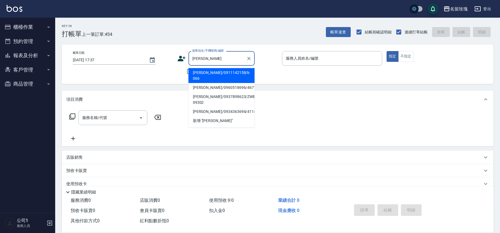
click at [225, 71] on li "[PERSON_NAME]/0911142158/k-066" at bounding box center [222, 75] width 66 height 15
type input "[PERSON_NAME]/0911142158/k-066"
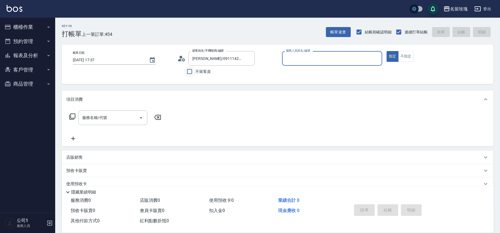
type input "[PERSON_NAME]-5"
click at [108, 119] on input "服務名稱/代號" at bounding box center [109, 118] width 56 height 10
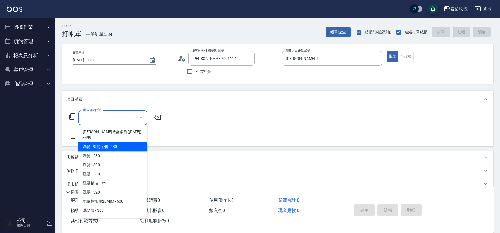
click at [182, 56] on icon at bounding box center [181, 58] width 8 height 8
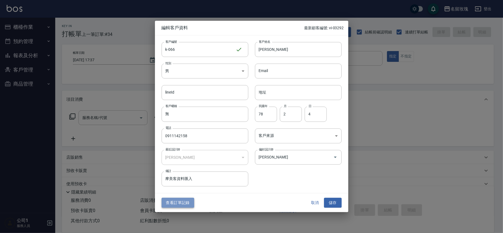
click at [164, 198] on button "查看訂單記錄" at bounding box center [177, 203] width 33 height 10
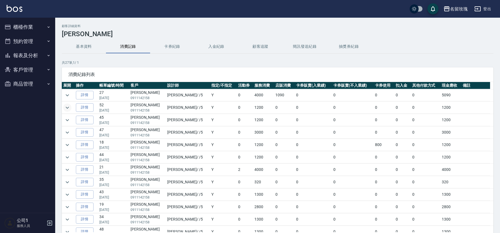
click at [67, 110] on icon "expand row" at bounding box center [67, 107] width 7 height 7
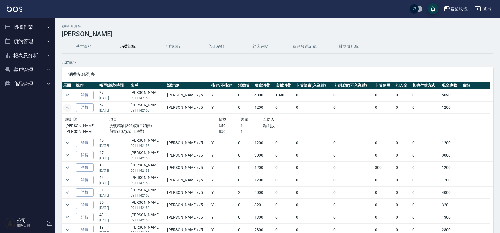
click at [67, 110] on icon "expand row" at bounding box center [67, 107] width 7 height 7
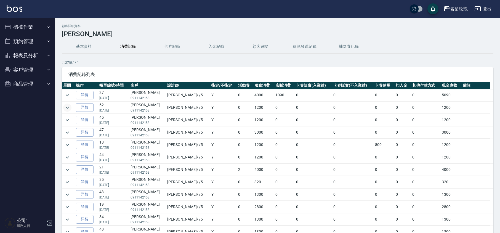
click at [26, 23] on button "櫃檯作業" at bounding box center [27, 27] width 51 height 14
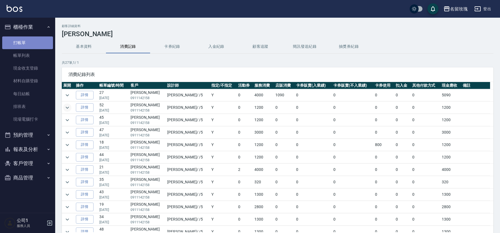
click at [19, 43] on link "打帳單" at bounding box center [27, 42] width 51 height 13
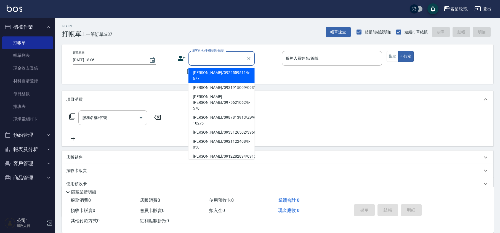
click at [197, 60] on input "顧客姓名/手機號碼/編號" at bounding box center [217, 59] width 53 height 10
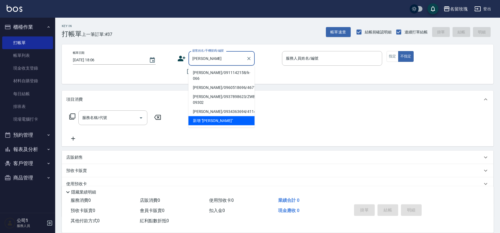
click at [236, 74] on li "[PERSON_NAME]/0911142158/k-066" at bounding box center [222, 75] width 66 height 15
type input "[PERSON_NAME]/0911142158/k-066"
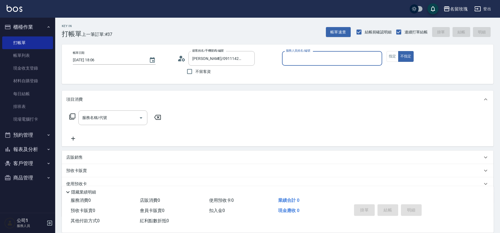
type input "[PERSON_NAME]-5"
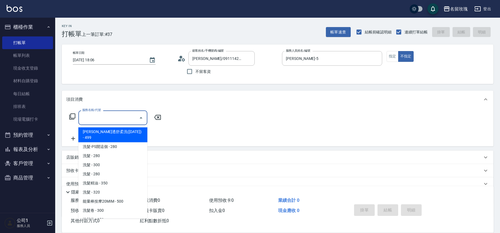
click at [110, 117] on input "服務名稱/代號" at bounding box center [109, 118] width 56 height 10
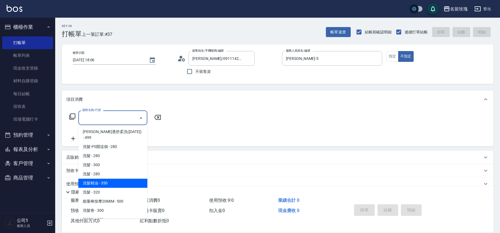
click at [118, 179] on span "洗髮精油 - 350" at bounding box center [112, 183] width 69 height 9
type input "洗髮精油(206)"
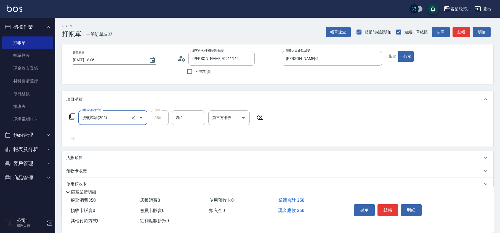
click at [205, 113] on form "洗-1 洗-1" at bounding box center [190, 117] width 36 height 15
click at [192, 126] on div "服務名稱/代號 洗髮精油(206) 服務名稱/代號 價格 350 價格 洗-1 洗-1 第三方卡券 第三方卡券" at bounding box center [166, 126] width 201 height 32
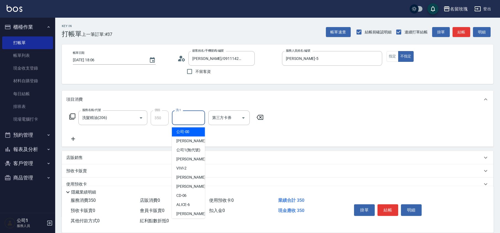
click at [191, 122] on input "洗-1" at bounding box center [188, 118] width 28 height 10
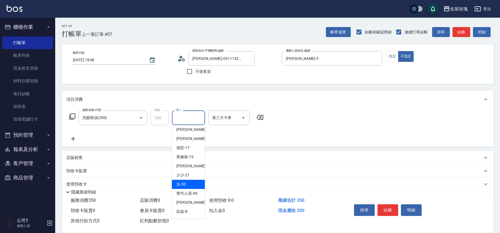
drag, startPoint x: 188, startPoint y: 182, endPoint x: 184, endPoint y: 181, distance: 4.0
click at [188, 183] on div "汝 -30" at bounding box center [188, 184] width 33 height 9
type input "汝-30"
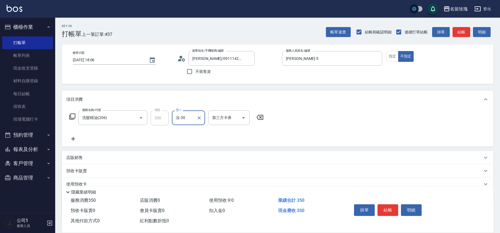
click at [75, 139] on icon at bounding box center [73, 139] width 14 height 7
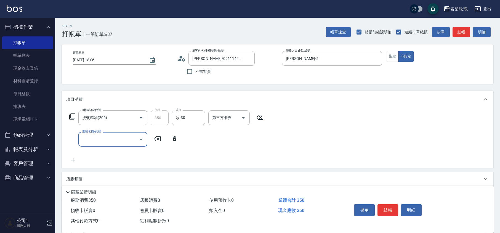
click at [96, 140] on input "服務名稱/代號" at bounding box center [109, 139] width 56 height 10
type input "ˇ"
type input "剪髮(307)"
type input "850"
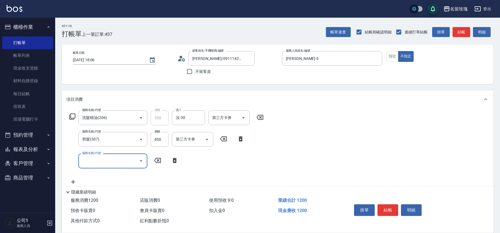
click at [176, 163] on icon at bounding box center [175, 160] width 4 height 5
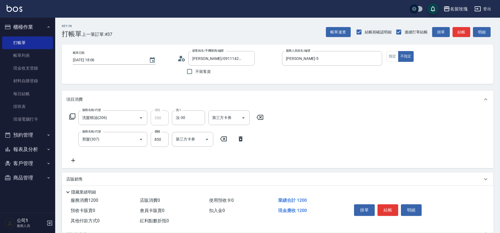
click at [176, 161] on div "服務名稱/代號 洗髮精油(206) 服務名稱/代號 價格 350 價格 洗-1 汝-30 洗-1 第三方卡券 第三方卡券 服務名稱/代號 剪髮(307) 服務…" at bounding box center [166, 136] width 201 height 53
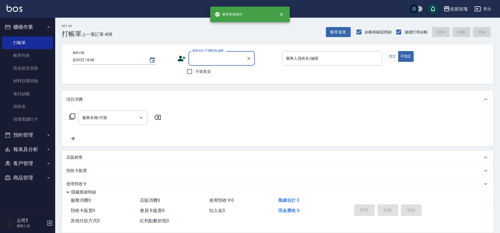
click at [23, 152] on button "報表及分析" at bounding box center [27, 149] width 51 height 14
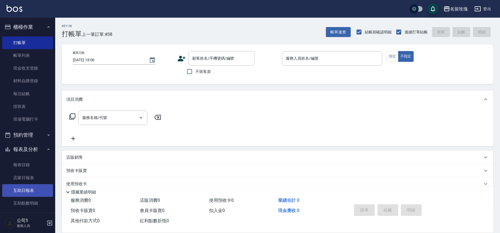
click at [30, 187] on link "互助日報表" at bounding box center [27, 190] width 51 height 13
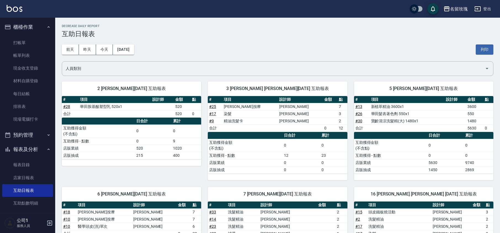
click at [216, 53] on div "[DATE] [DATE] [DATE] [DATE] 列印" at bounding box center [278, 49] width 432 height 23
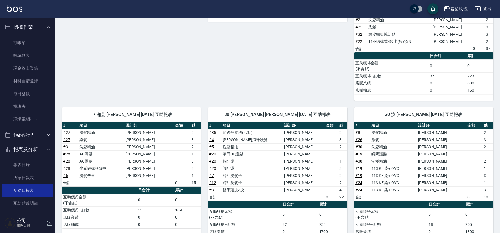
scroll to position [298, 0]
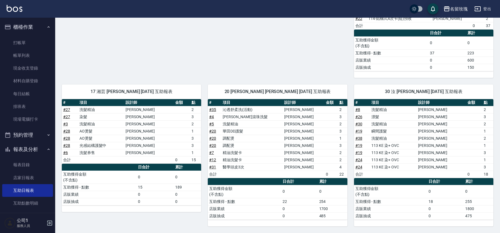
drag, startPoint x: 39, startPoint y: 146, endPoint x: 37, endPoint y: 127, distance: 19.4
click at [39, 146] on button "報表及分析" at bounding box center [27, 149] width 51 height 14
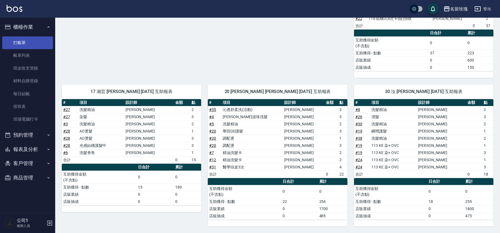
click at [30, 44] on link "打帳單" at bounding box center [27, 42] width 51 height 13
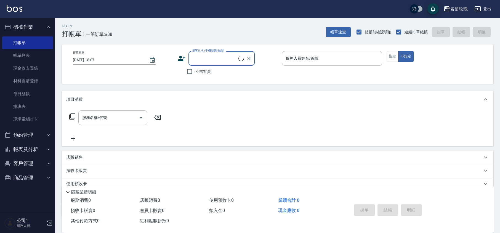
click at [33, 28] on button "櫃檯作業" at bounding box center [27, 27] width 51 height 14
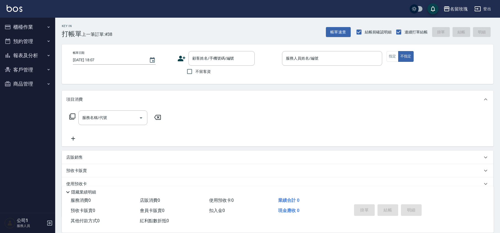
click at [160, 25] on div "Key In 打帳單 上一筆訂單:#38 帳單速查 結帳前確認明細 連續打單結帳 掛單 結帳 明細" at bounding box center [274, 28] width 438 height 20
click at [263, 74] on div "顧客姓名/手機號碼/編號 顧客姓名/手機號碼/編號 不留客資" at bounding box center [227, 64] width 100 height 26
click at [391, 54] on button "指定" at bounding box center [393, 56] width 12 height 11
